Goal: Information Seeking & Learning: Find specific fact

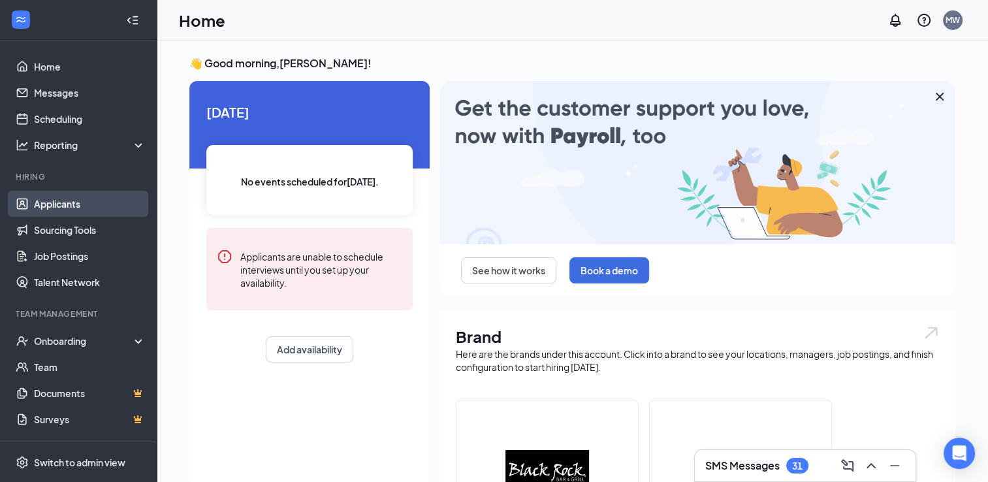
click at [75, 201] on link "Applicants" at bounding box center [90, 204] width 112 height 26
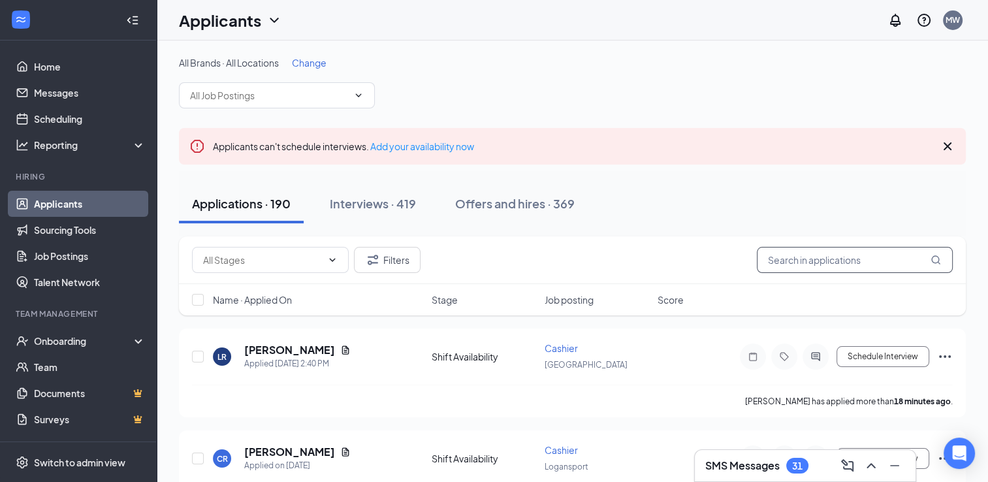
click at [790, 257] on input "text" at bounding box center [855, 260] width 196 height 26
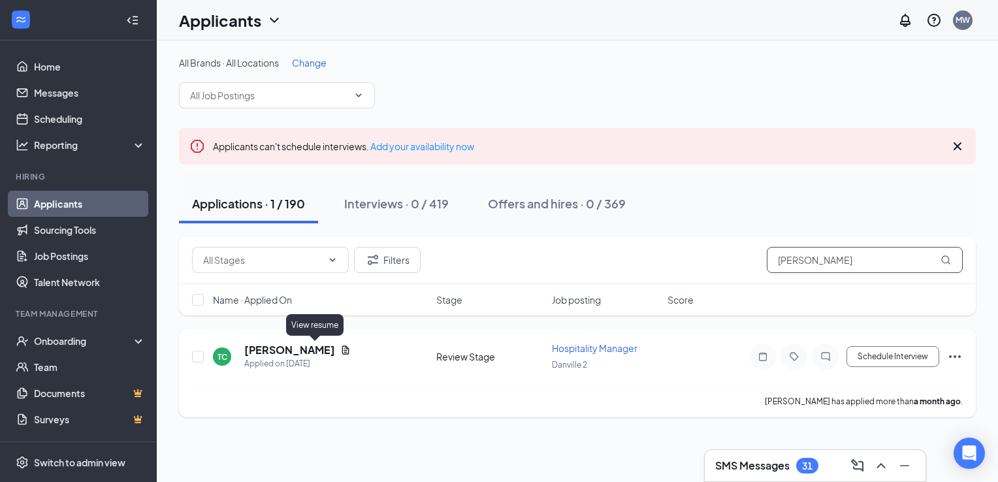
type input "[PERSON_NAME]"
click at [340, 350] on icon "Document" at bounding box center [345, 350] width 10 height 10
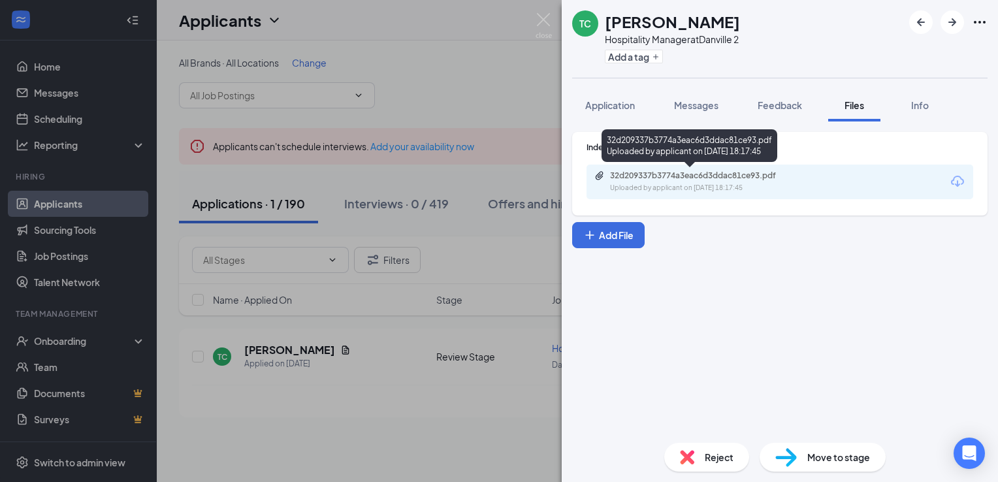
click at [759, 186] on div "Uploaded by applicant on [DATE] 18:17:45" at bounding box center [708, 188] width 196 height 10
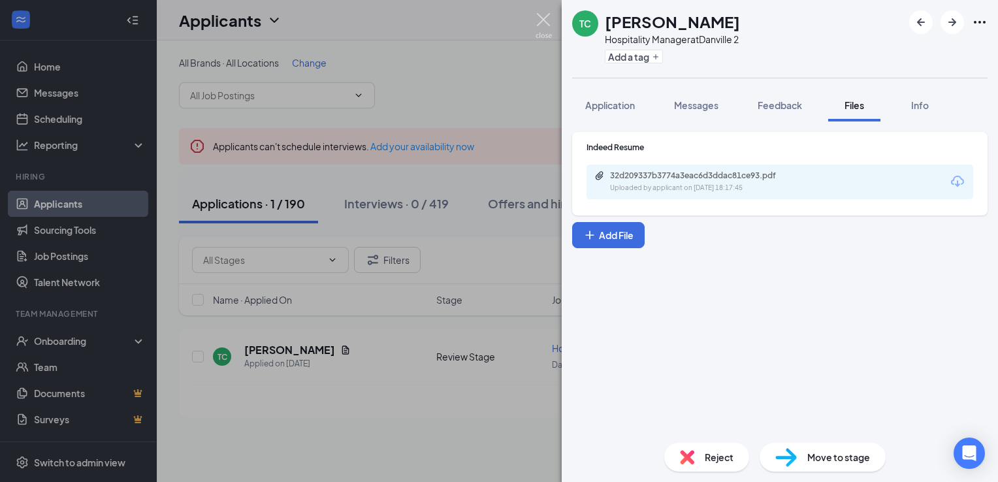
click at [539, 20] on img at bounding box center [544, 25] width 16 height 25
